Goal: Task Accomplishment & Management: Use online tool/utility

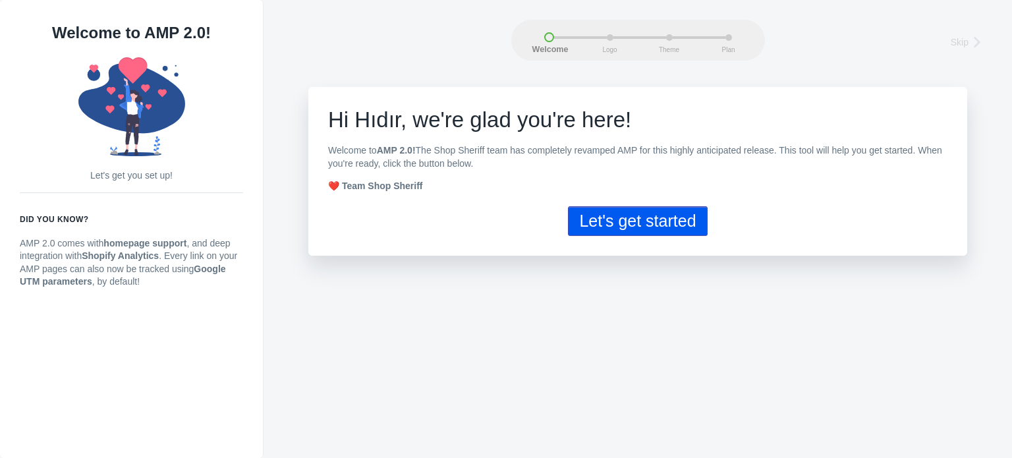
click at [655, 223] on button "Let's get started" at bounding box center [637, 221] width 139 height 30
click at [687, 221] on button "Let's get started" at bounding box center [637, 221] width 139 height 30
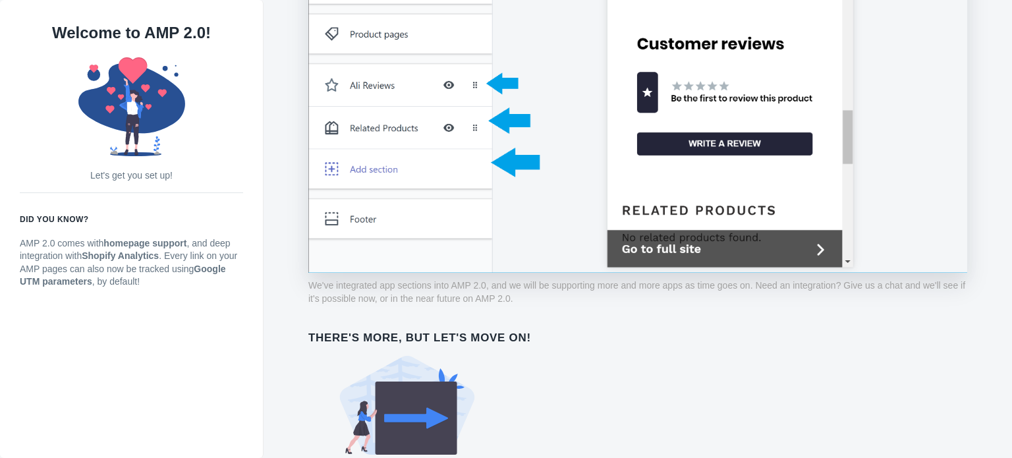
scroll to position [1081, 0]
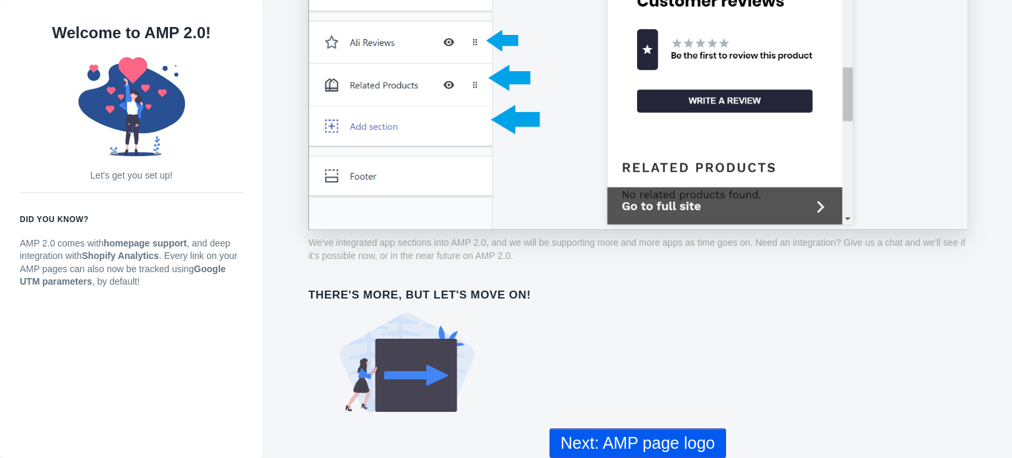
click at [687, 449] on button "Next: AMP page logo" at bounding box center [638, 443] width 177 height 30
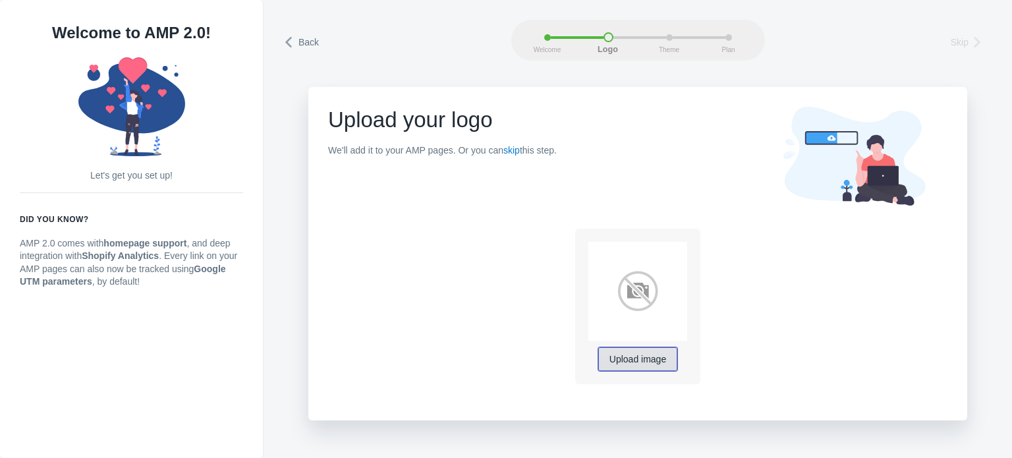
click at [641, 364] on span "Upload image" at bounding box center [638, 360] width 57 height 11
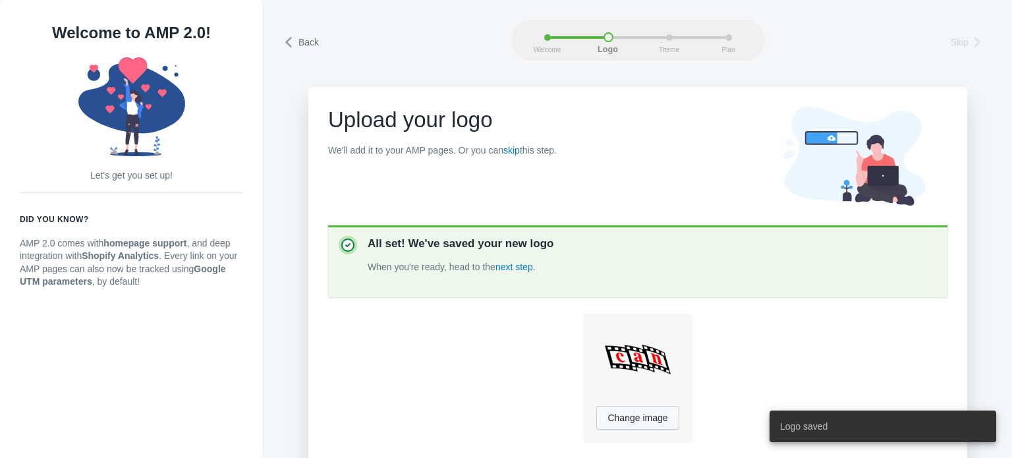
scroll to position [53, 0]
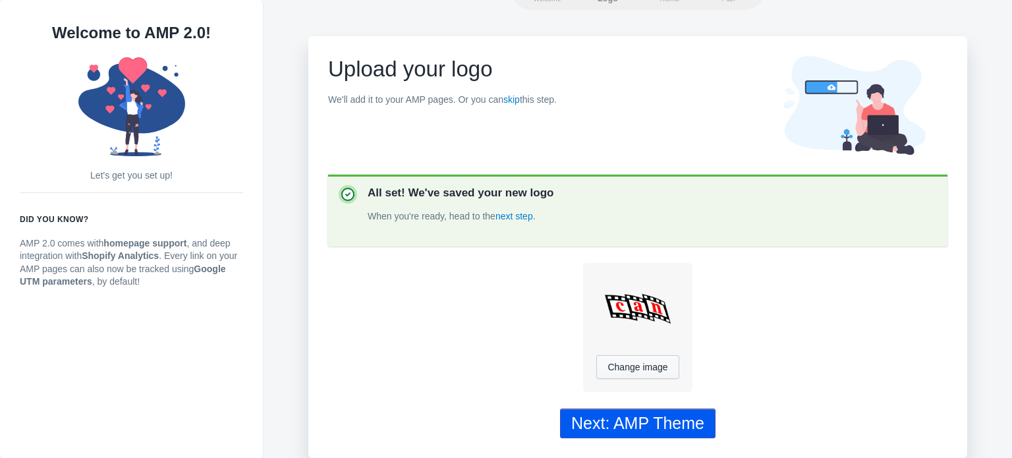
click at [674, 424] on div "Next: AMP Theme" at bounding box center [637, 423] width 133 height 19
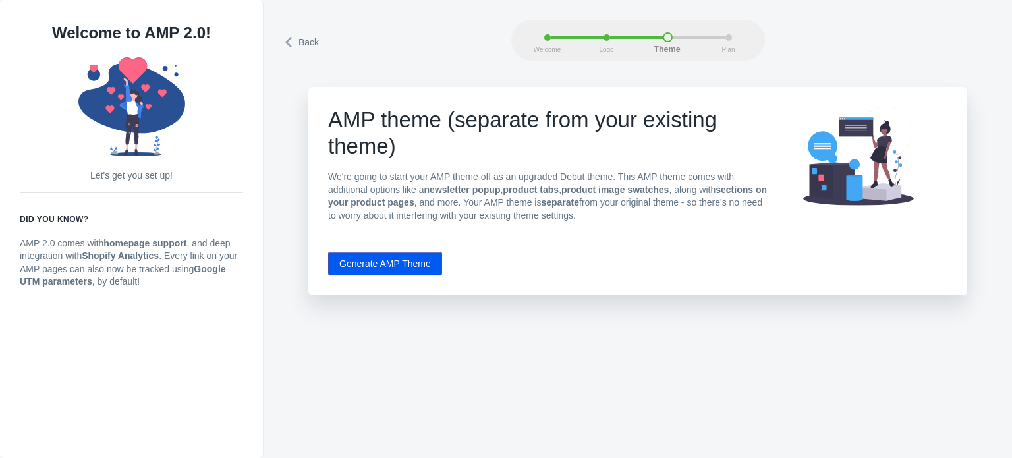
click at [414, 264] on button "Generate AMP Theme" at bounding box center [385, 264] width 114 height 24
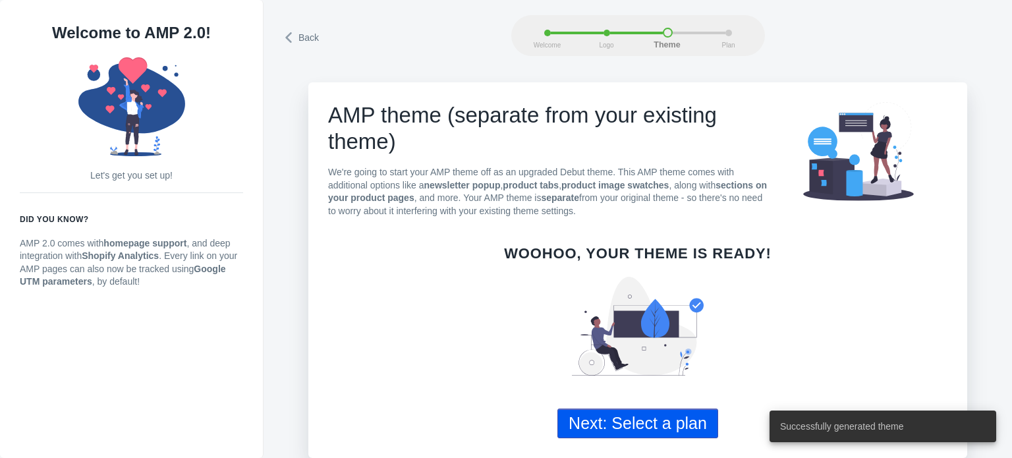
scroll to position [7, 0]
click at [681, 421] on button "Next: Select a plan" at bounding box center [638, 424] width 161 height 30
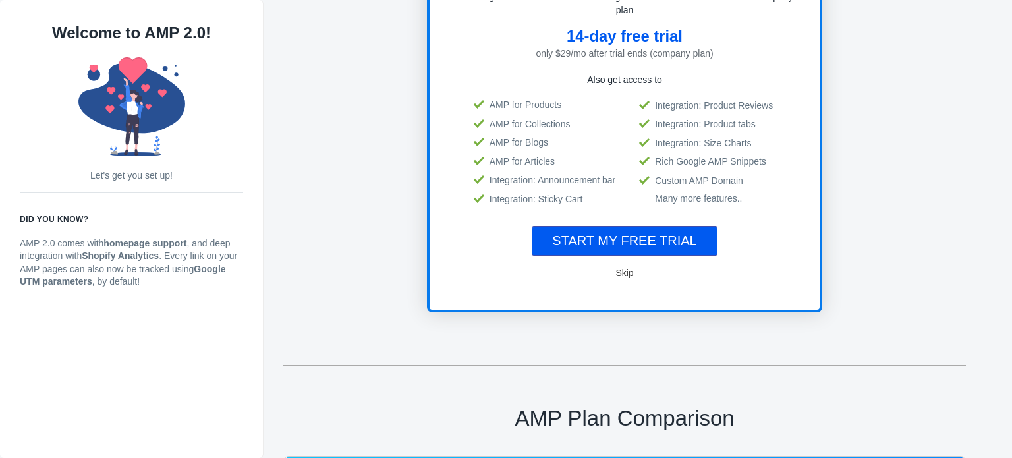
scroll to position [198, 0]
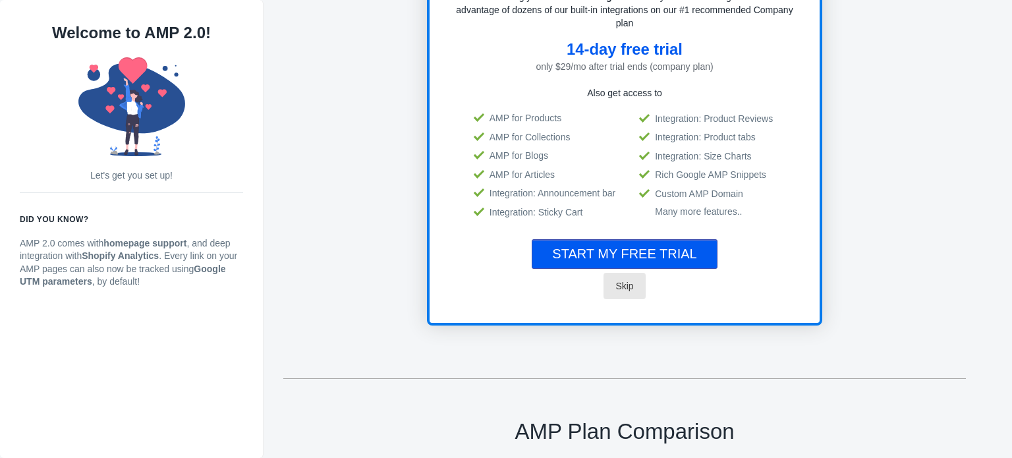
click at [626, 282] on span "Skip" at bounding box center [625, 286] width 18 height 11
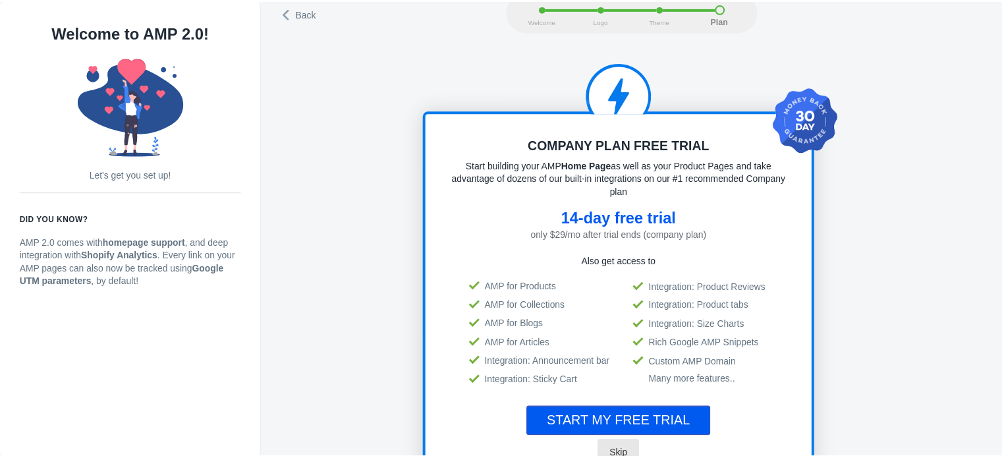
scroll to position [0, 0]
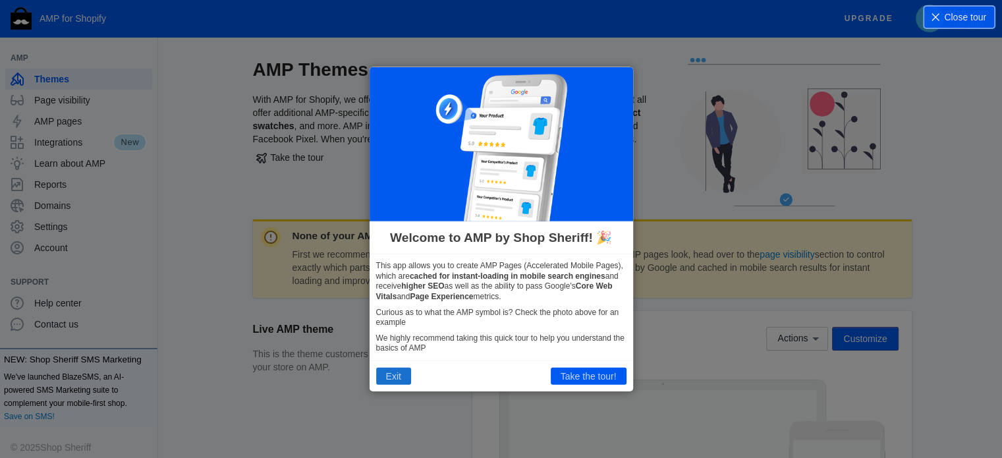
click at [393, 374] on button "Exit" at bounding box center [393, 376] width 35 height 17
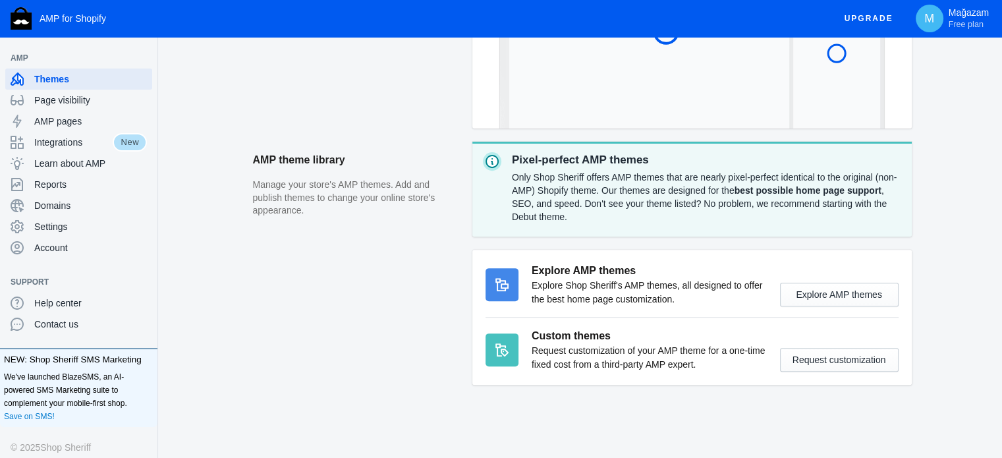
scroll to position [198, 0]
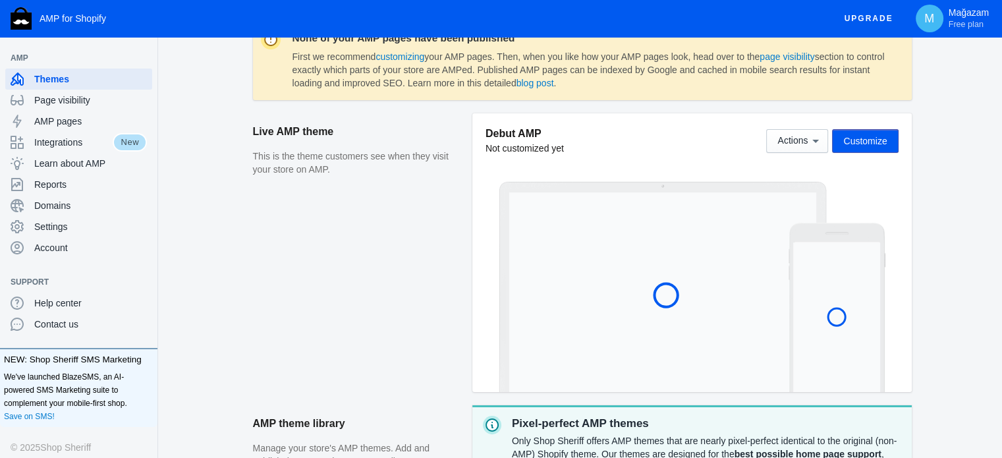
click at [863, 146] on span "Customize" at bounding box center [865, 141] width 43 height 11
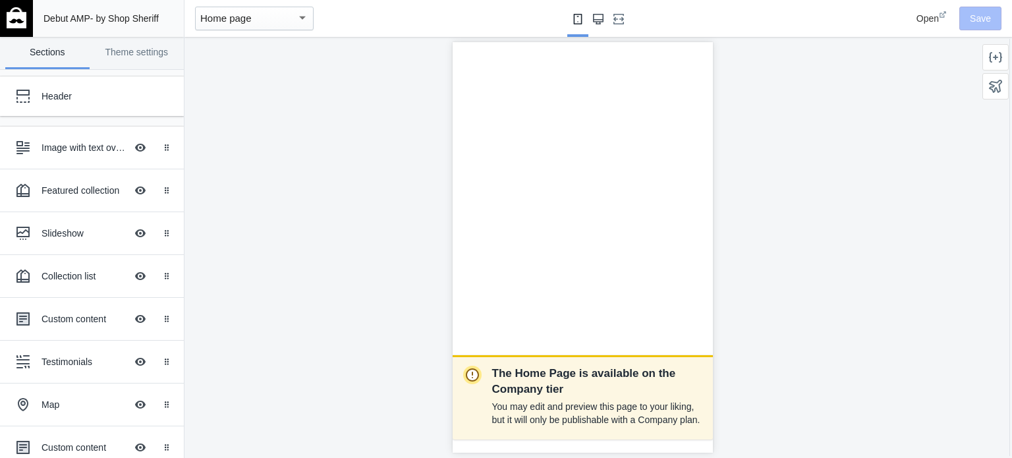
click at [598, 16] on use "Large screen" at bounding box center [598, 19] width 11 height 11
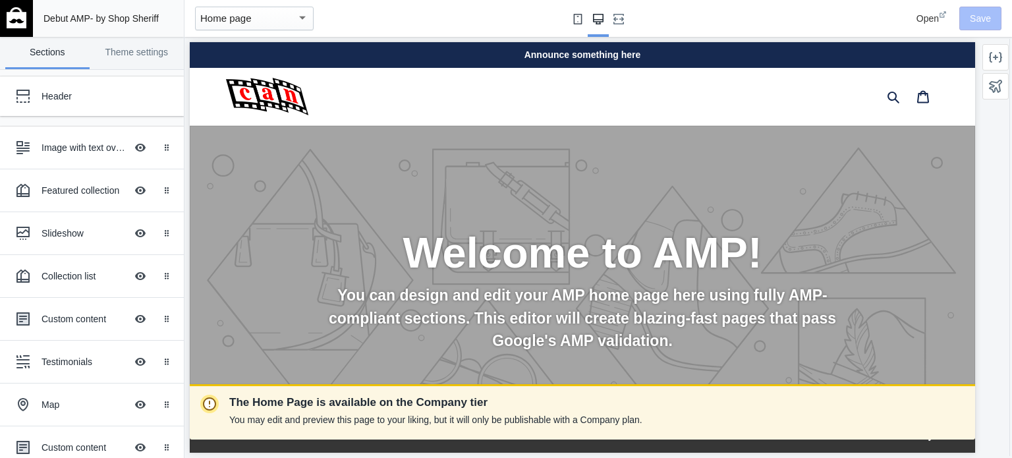
click at [576, 22] on use "Small screen" at bounding box center [578, 19] width 9 height 11
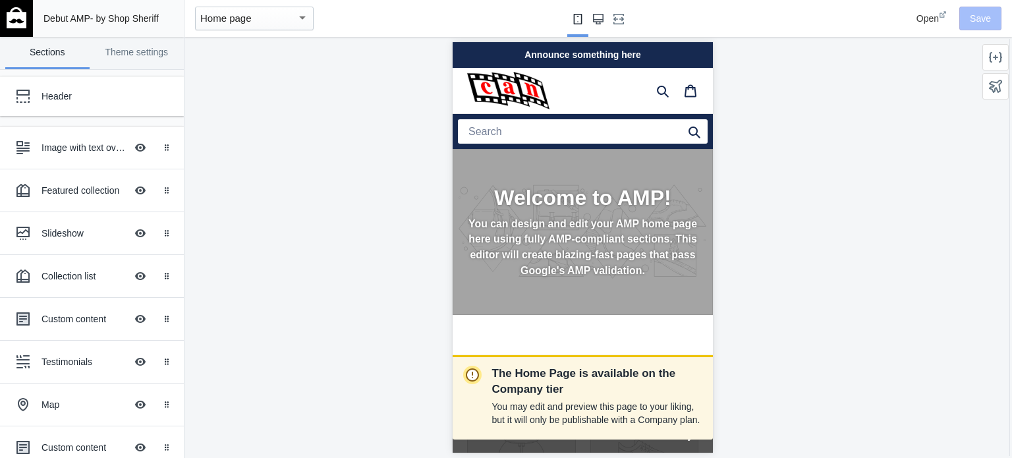
click at [598, 20] on use "Large screen" at bounding box center [598, 19] width 11 height 11
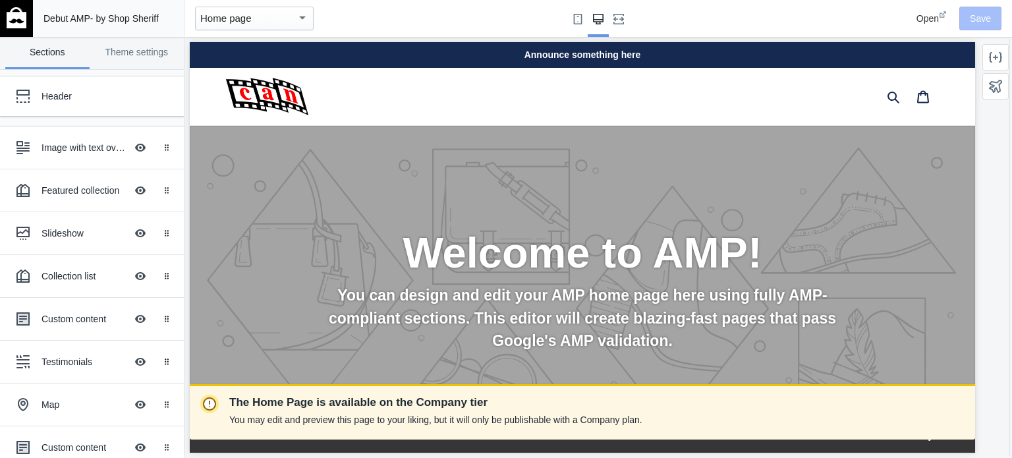
scroll to position [0, 703]
click at [579, 18] on use "Small screen" at bounding box center [578, 19] width 9 height 11
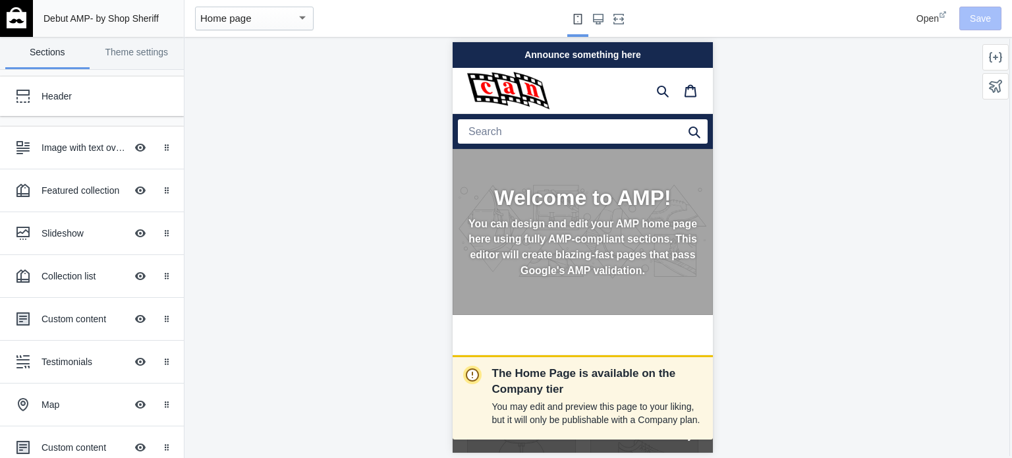
scroll to position [0, 221]
click at [599, 16] on use "Large screen" at bounding box center [598, 19] width 11 height 11
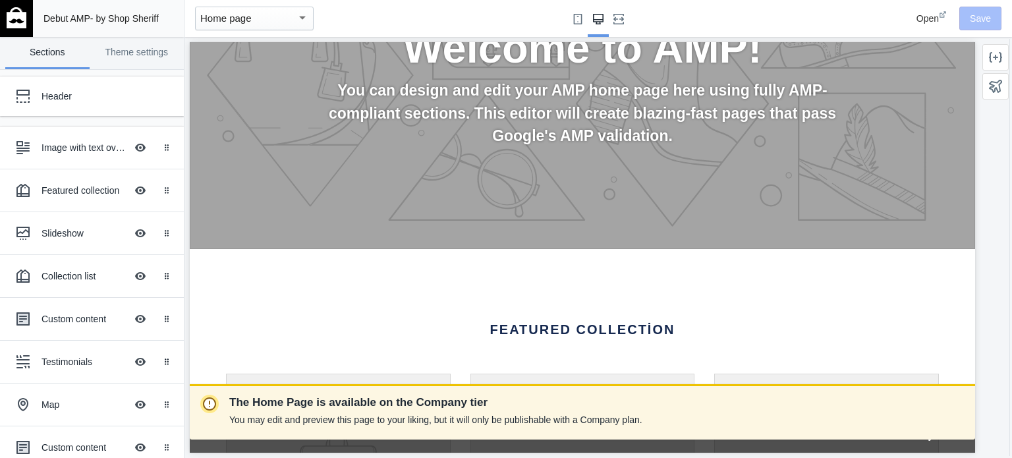
scroll to position [0, 0]
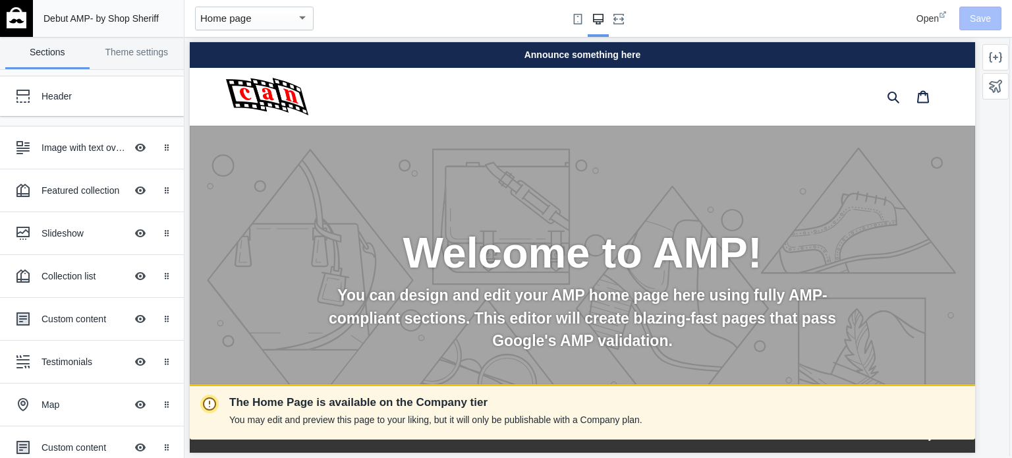
click at [936, 19] on span "Open" at bounding box center [928, 18] width 22 height 11
click at [581, 23] on use "Small screen" at bounding box center [578, 19] width 9 height 11
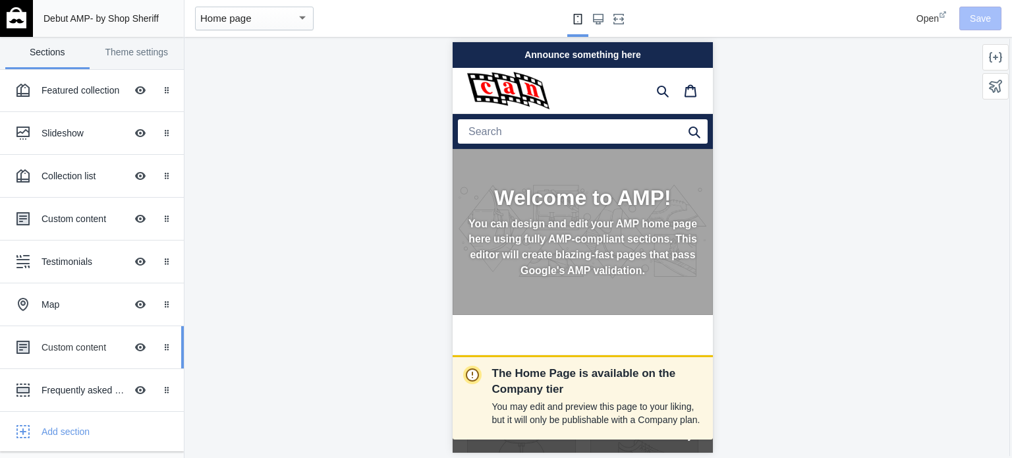
scroll to position [148, 0]
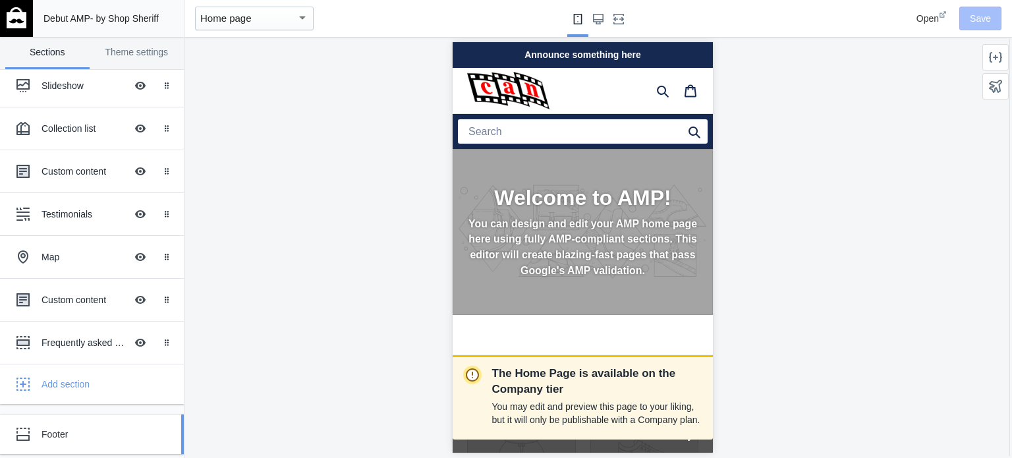
click at [76, 431] on div "Footer" at bounding box center [98, 434] width 113 height 13
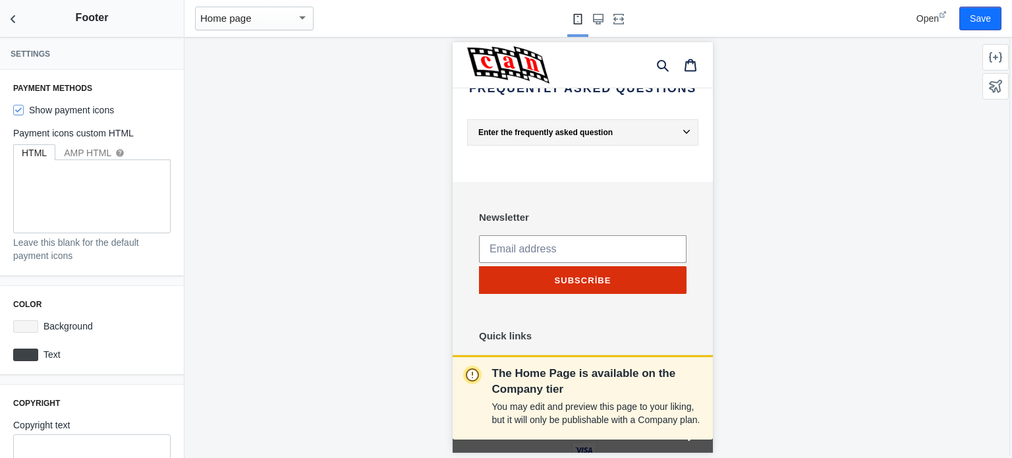
scroll to position [0, 0]
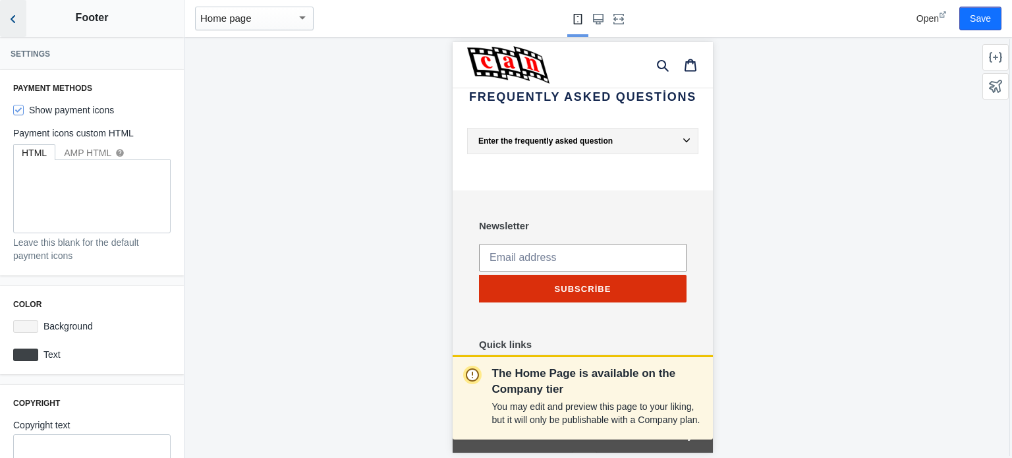
click at [16, 19] on icon "Back to sections" at bounding box center [13, 19] width 13 height 13
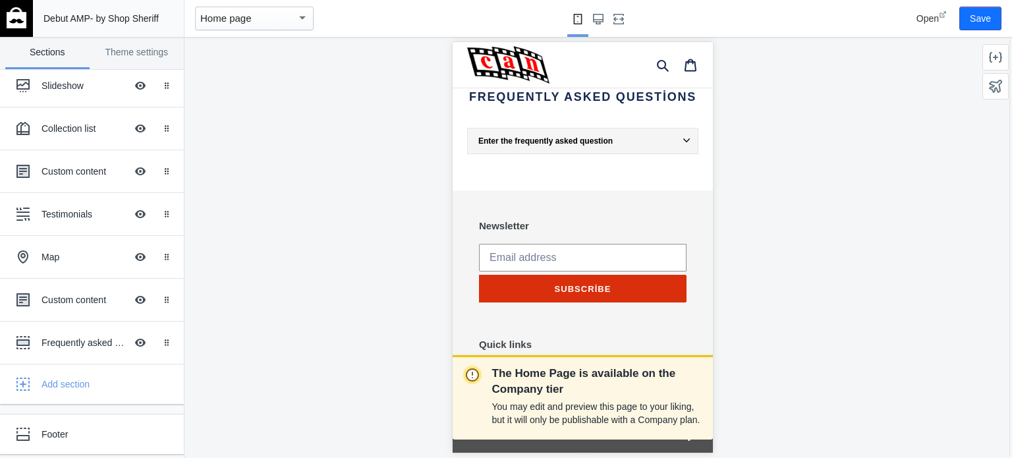
click at [15, 18] on img at bounding box center [17, 17] width 20 height 21
